Goal: Transaction & Acquisition: Purchase product/service

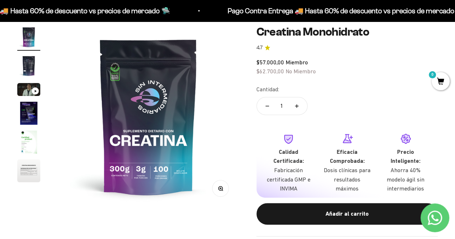
scroll to position [36, 0]
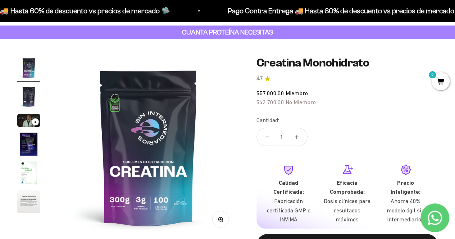
click at [296, 138] on icon "Aumentar cantidad" at bounding box center [296, 137] width 0 height 4
type input "2"
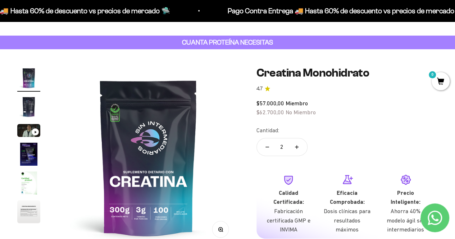
scroll to position [108, 0]
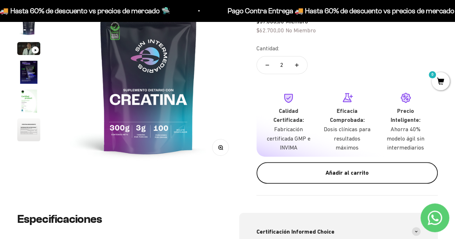
click at [347, 175] on div "Añadir al carrito" at bounding box center [347, 172] width 152 height 9
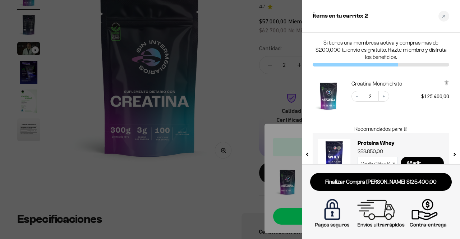
click at [246, 87] on div at bounding box center [230, 119] width 460 height 239
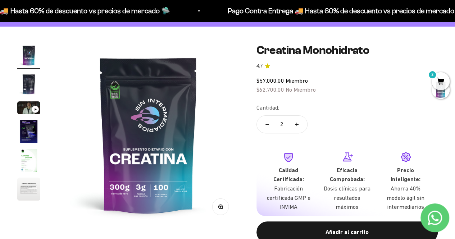
scroll to position [0, 0]
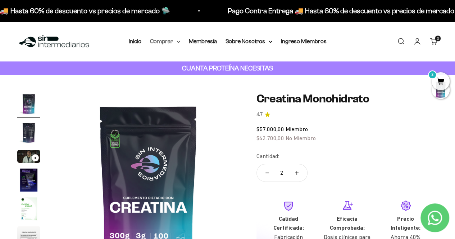
click at [177, 42] on icon at bounding box center [178, 42] width 4 height 3
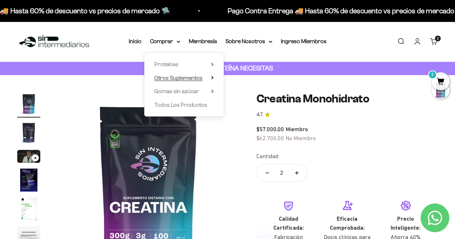
click at [212, 80] on summary "Otros Suplementos" at bounding box center [183, 77] width 59 height 9
click at [210, 66] on summary "Proteínas" at bounding box center [183, 64] width 59 height 9
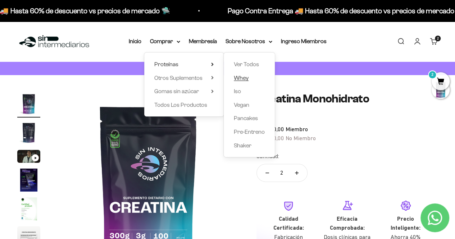
click at [238, 79] on span "Whey" at bounding box center [241, 78] width 15 height 6
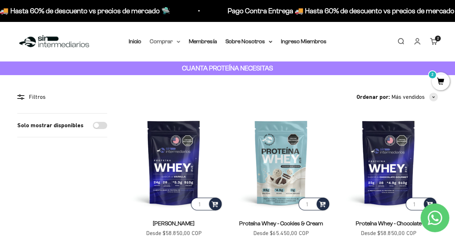
click at [174, 43] on summary "Comprar" at bounding box center [165, 41] width 30 height 9
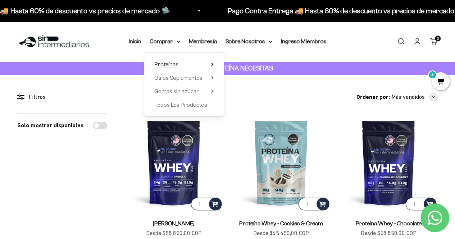
click at [211, 64] on icon at bounding box center [212, 65] width 3 height 4
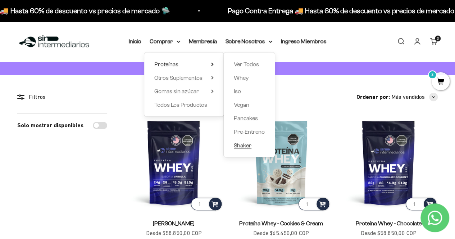
click at [242, 145] on span "Shaker" at bounding box center [243, 145] width 18 height 6
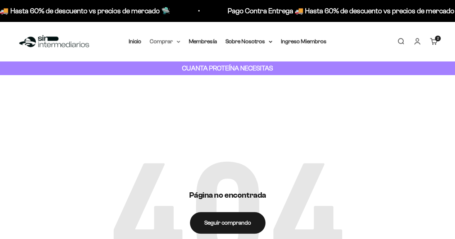
click at [160, 41] on summary "Comprar" at bounding box center [165, 41] width 30 height 9
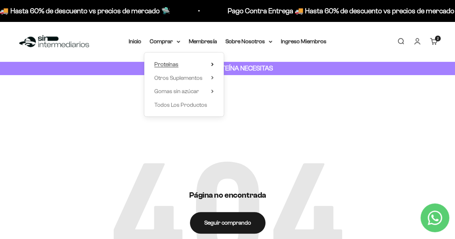
click at [166, 63] on span "Proteínas" at bounding box center [166, 64] width 24 height 6
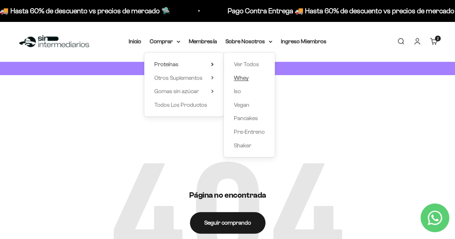
click at [243, 77] on span "Whey" at bounding box center [241, 78] width 15 height 6
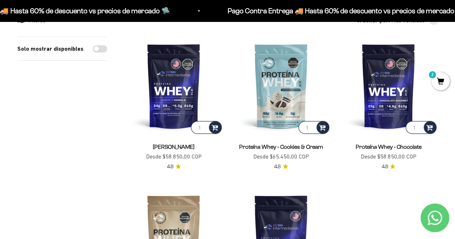
scroll to position [72, 0]
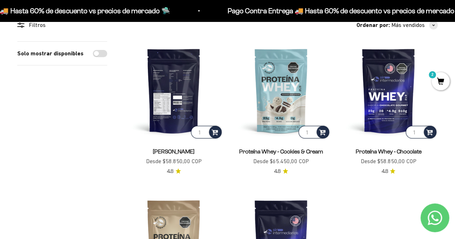
click at [175, 93] on img at bounding box center [173, 90] width 98 height 98
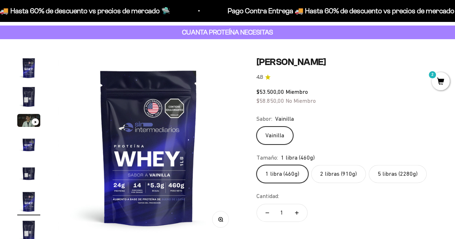
click at [334, 174] on label "2 libras (910g)" at bounding box center [338, 174] width 55 height 18
click at [256, 165] on input "2 libras (910g)" at bounding box center [256, 165] width 0 height 0
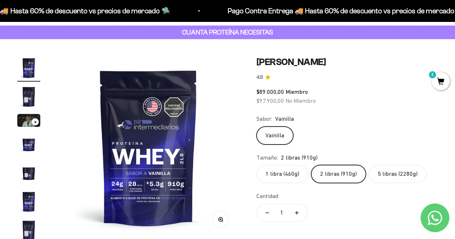
click at [396, 173] on label "5 libras (2280g)" at bounding box center [397, 174] width 58 height 18
click at [256, 165] on input "5 libras (2280g)" at bounding box center [256, 165] width 0 height 0
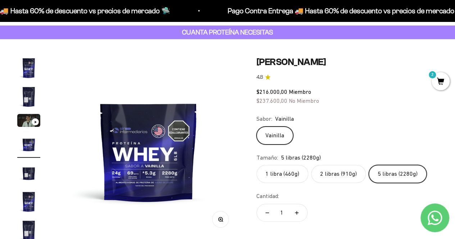
click at [333, 173] on label "2 libras (910g)" at bounding box center [338, 174] width 55 height 18
click at [256, 165] on input "2 libras (910g)" at bounding box center [256, 165] width 0 height 0
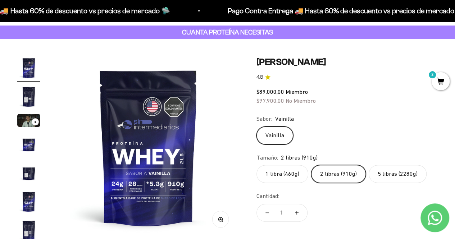
click at [393, 174] on label "5 libras (2280g)" at bounding box center [397, 174] width 58 height 18
click at [256, 165] on input "5 libras (2280g)" at bounding box center [256, 165] width 0 height 0
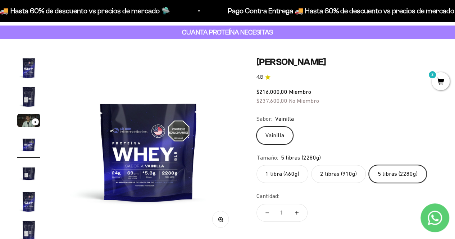
click at [289, 179] on label "1 libra (460g)" at bounding box center [282, 174] width 52 height 18
click at [256, 165] on input "1 libra (460g)" at bounding box center [256, 165] width 0 height 0
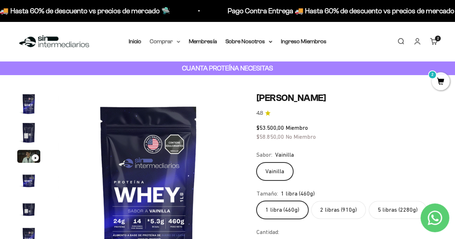
click at [176, 41] on summary "Comprar" at bounding box center [165, 41] width 30 height 9
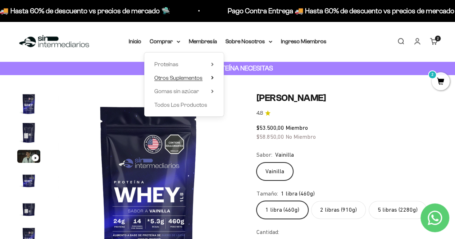
click at [211, 77] on icon at bounding box center [212, 78] width 3 height 4
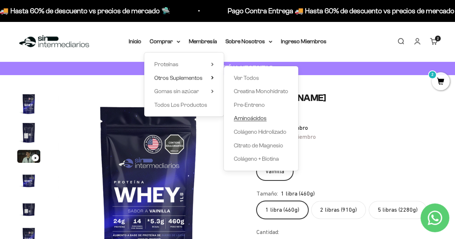
click at [253, 118] on span "Aminoácidos" at bounding box center [250, 118] width 33 height 6
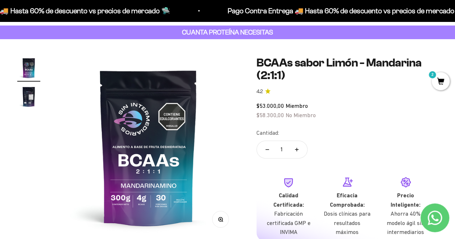
click at [27, 98] on img "Ir al artículo 2" at bounding box center [28, 96] width 23 height 23
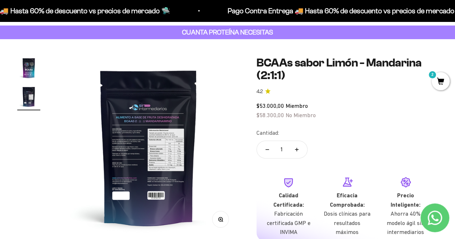
click at [441, 82] on span "2" at bounding box center [440, 81] width 18 height 18
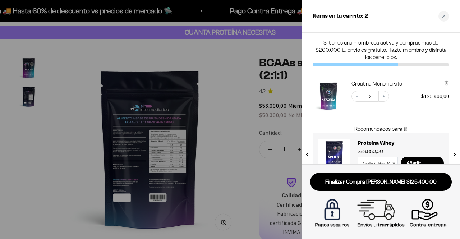
scroll to position [17, 0]
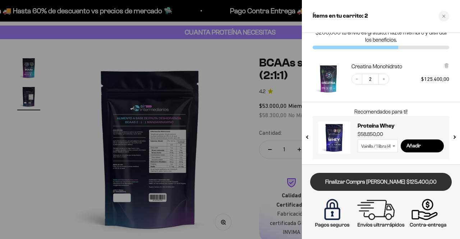
click at [397, 185] on link "Finalizar Compra Segura $125.400,00" at bounding box center [381, 182] width 142 height 18
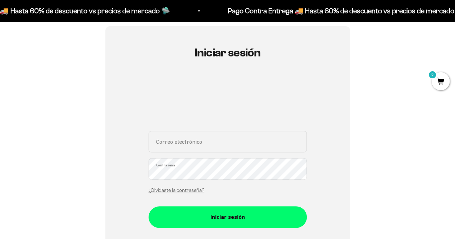
scroll to position [108, 0]
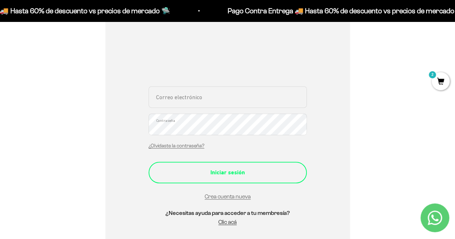
type input "[EMAIL_ADDRESS][DOMAIN_NAME]"
click at [235, 171] on div "Iniciar sesión" at bounding box center [227, 172] width 129 height 9
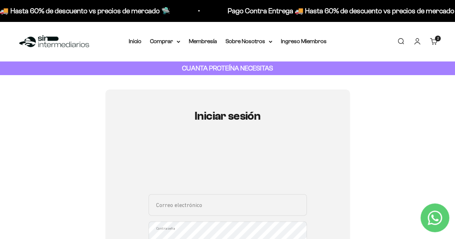
scroll to position [108, 0]
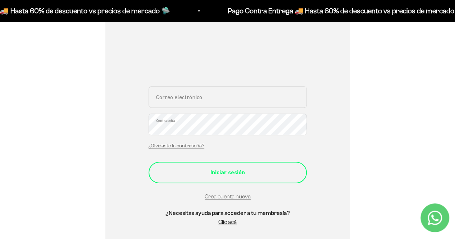
type input "[EMAIL_ADDRESS][DOMAIN_NAME]"
click at [251, 175] on div "Iniciar sesión" at bounding box center [227, 172] width 129 height 9
